Goal: Information Seeking & Learning: Learn about a topic

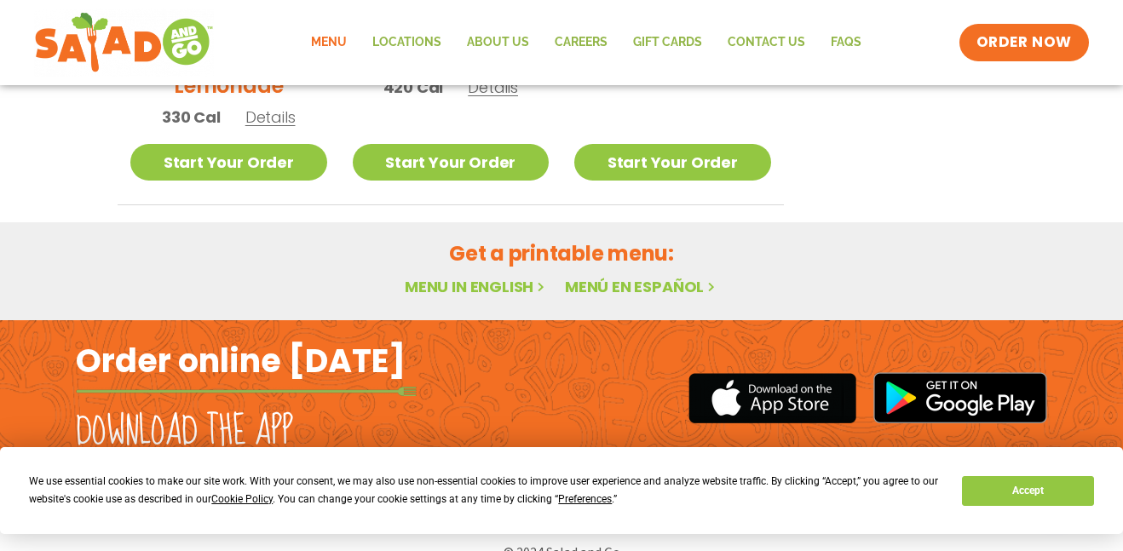
scroll to position [1139, 0]
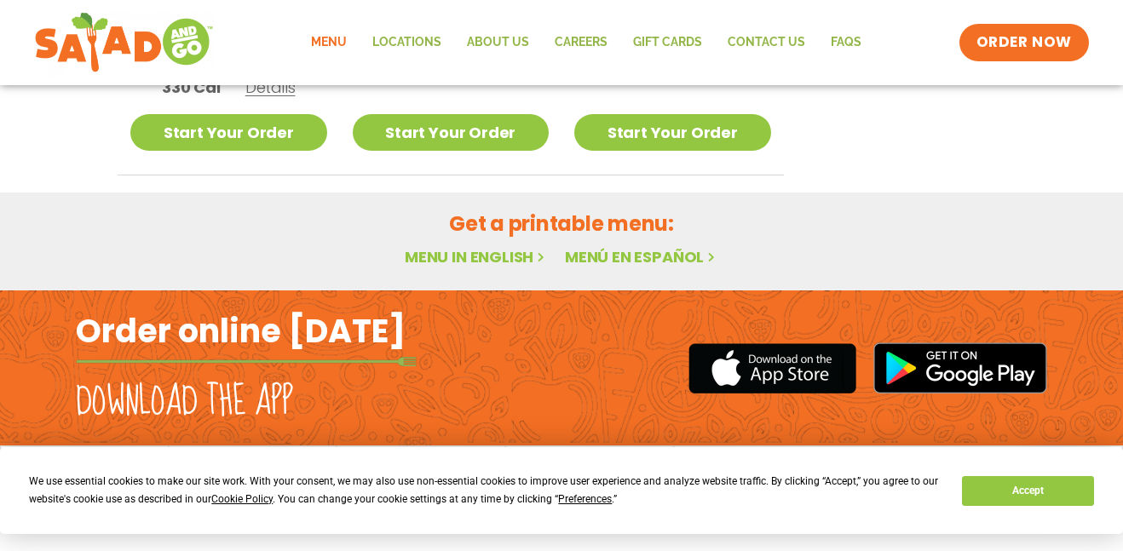
click at [343, 41] on link "Menu" at bounding box center [328, 42] width 61 height 39
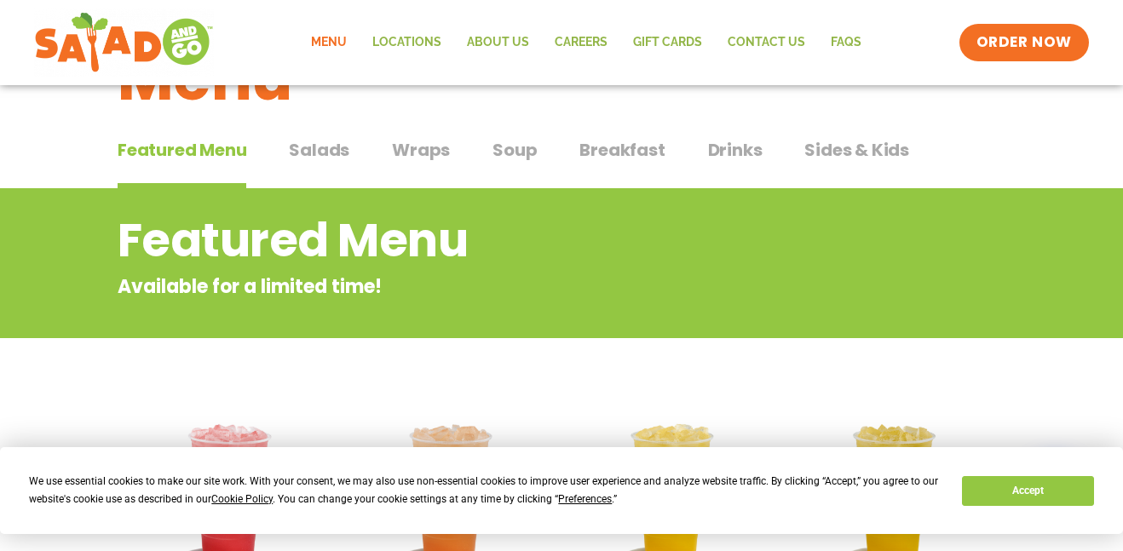
scroll to position [88, 0]
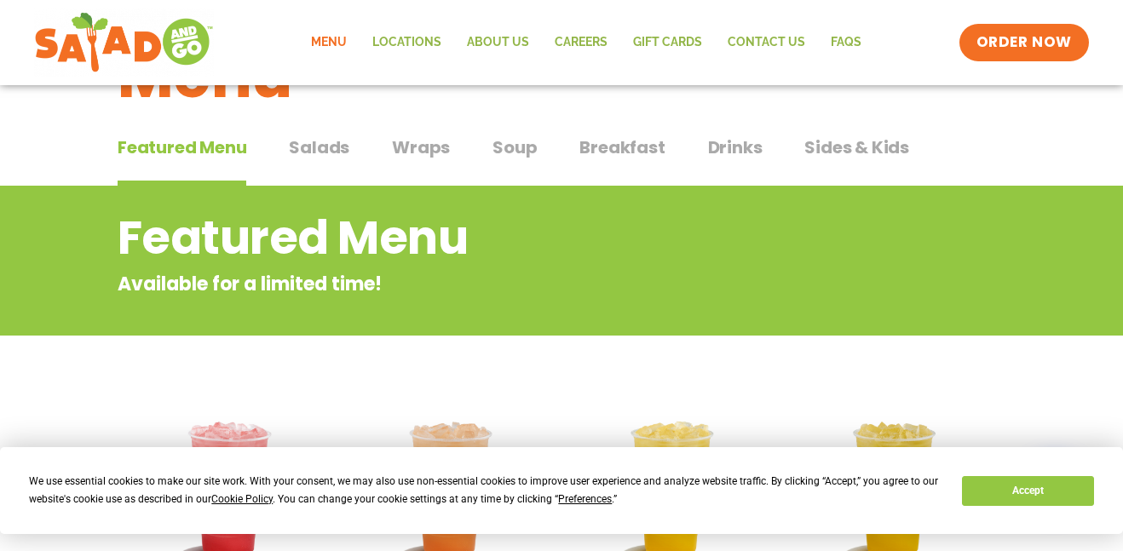
click at [322, 153] on span "Salads" at bounding box center [319, 148] width 61 height 26
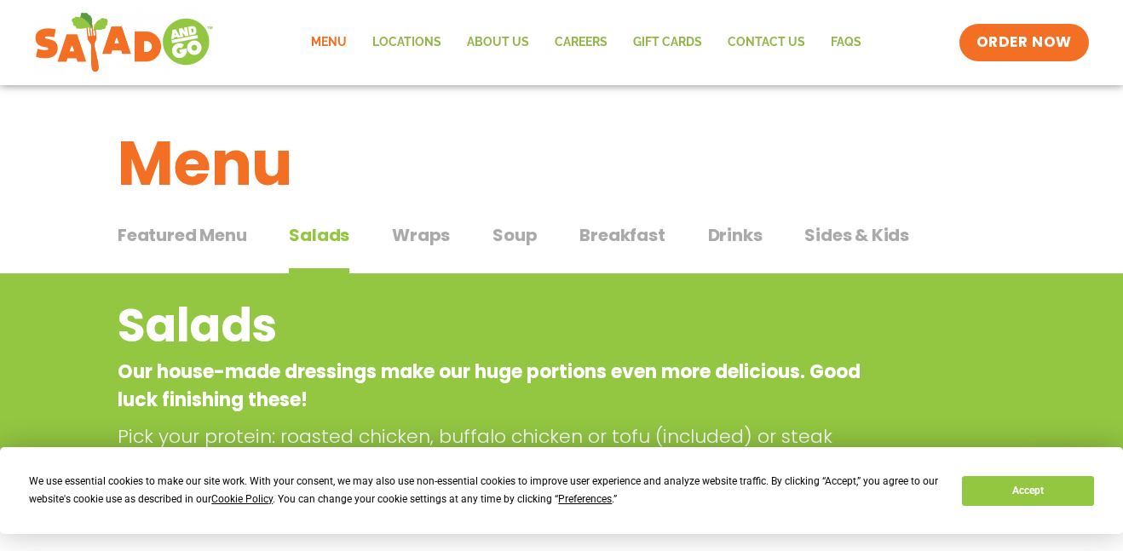
click at [421, 234] on span "Wraps" at bounding box center [421, 235] width 58 height 26
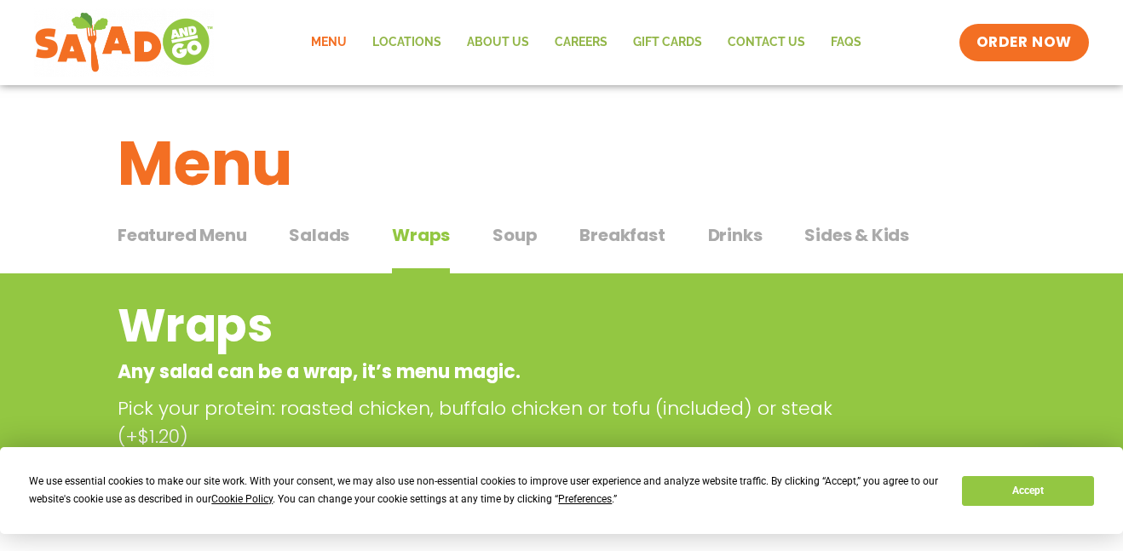
click at [523, 237] on span "Soup" at bounding box center [515, 235] width 44 height 26
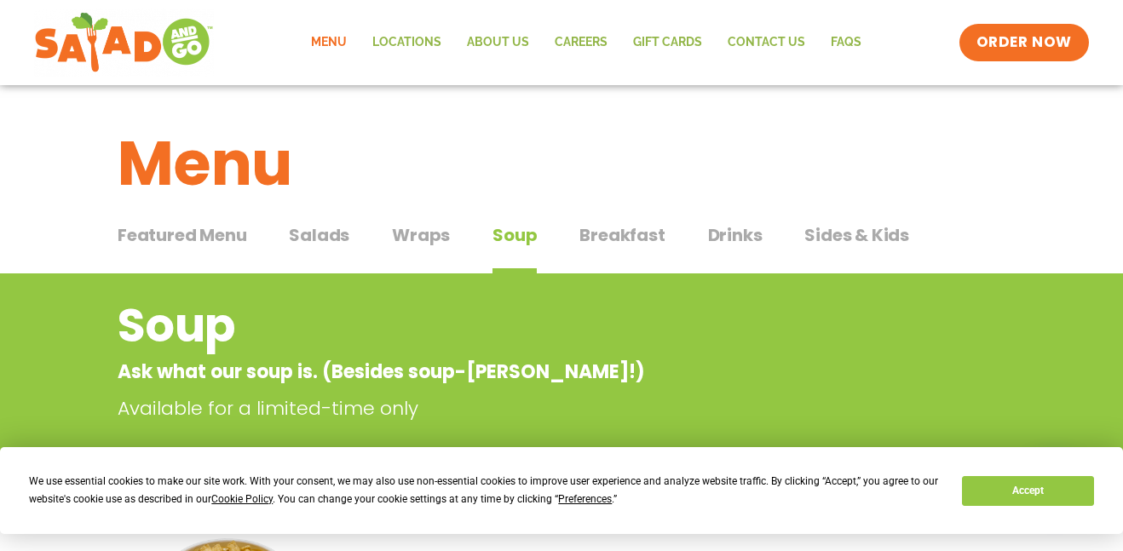
click at [609, 229] on span "Breakfast" at bounding box center [622, 235] width 85 height 26
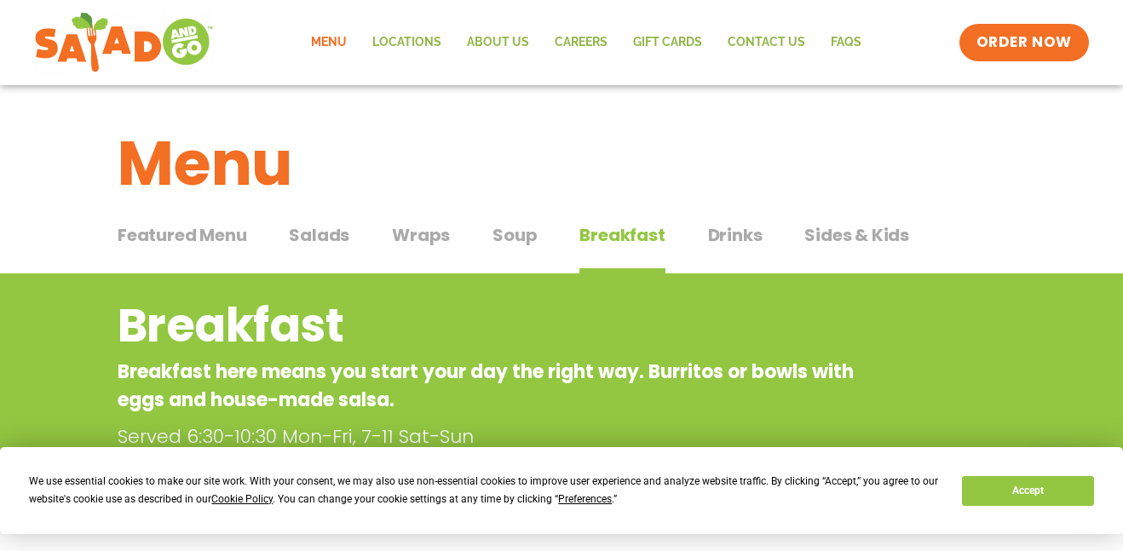
click at [741, 236] on span "Drinks" at bounding box center [735, 235] width 55 height 26
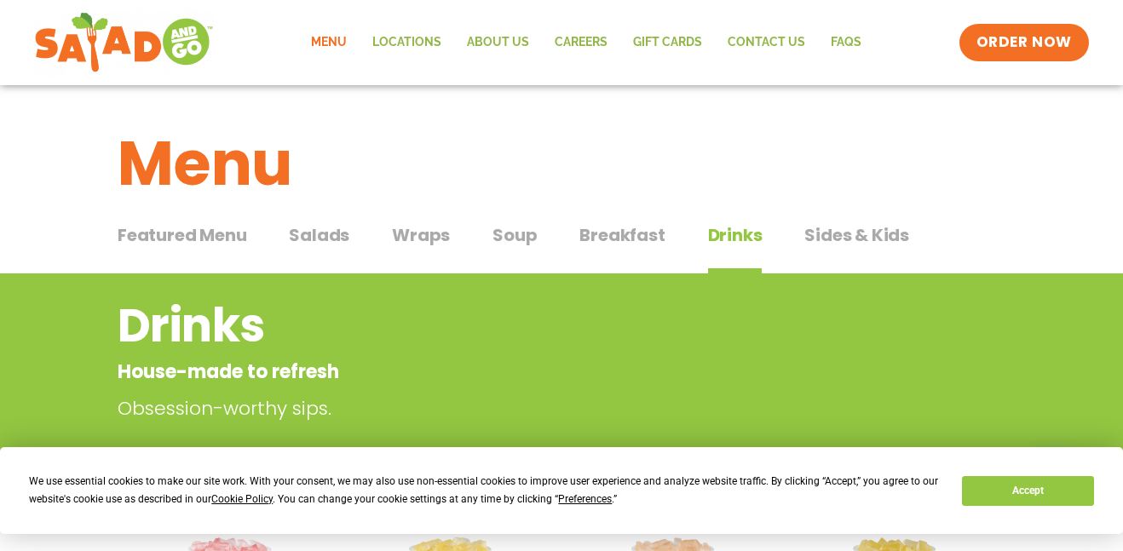
click at [884, 234] on span "Sides & Kids" at bounding box center [857, 235] width 105 height 26
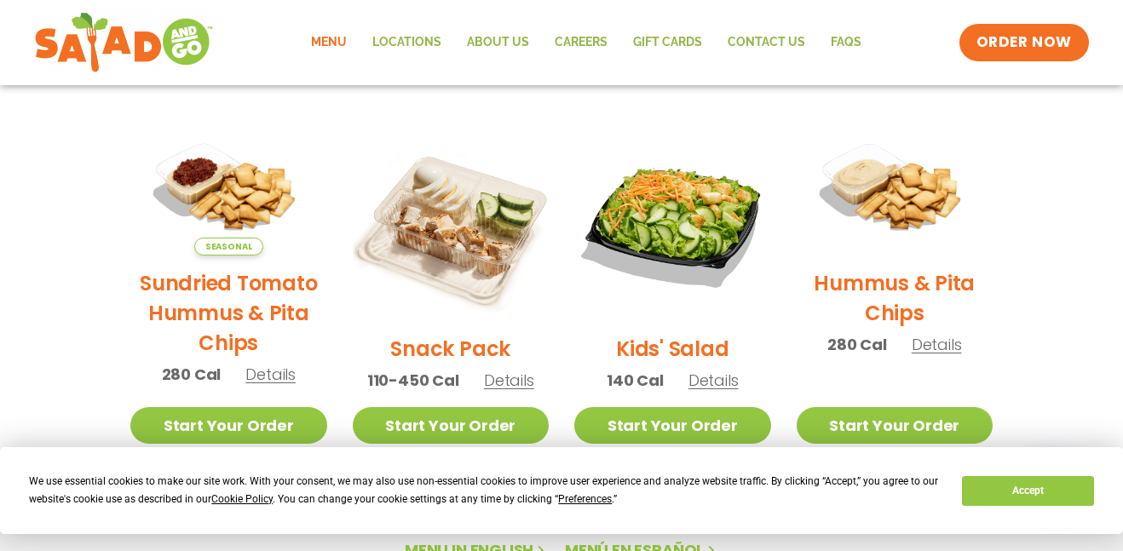
scroll to position [397, 0]
